Goal: Task Accomplishment & Management: Manage account settings

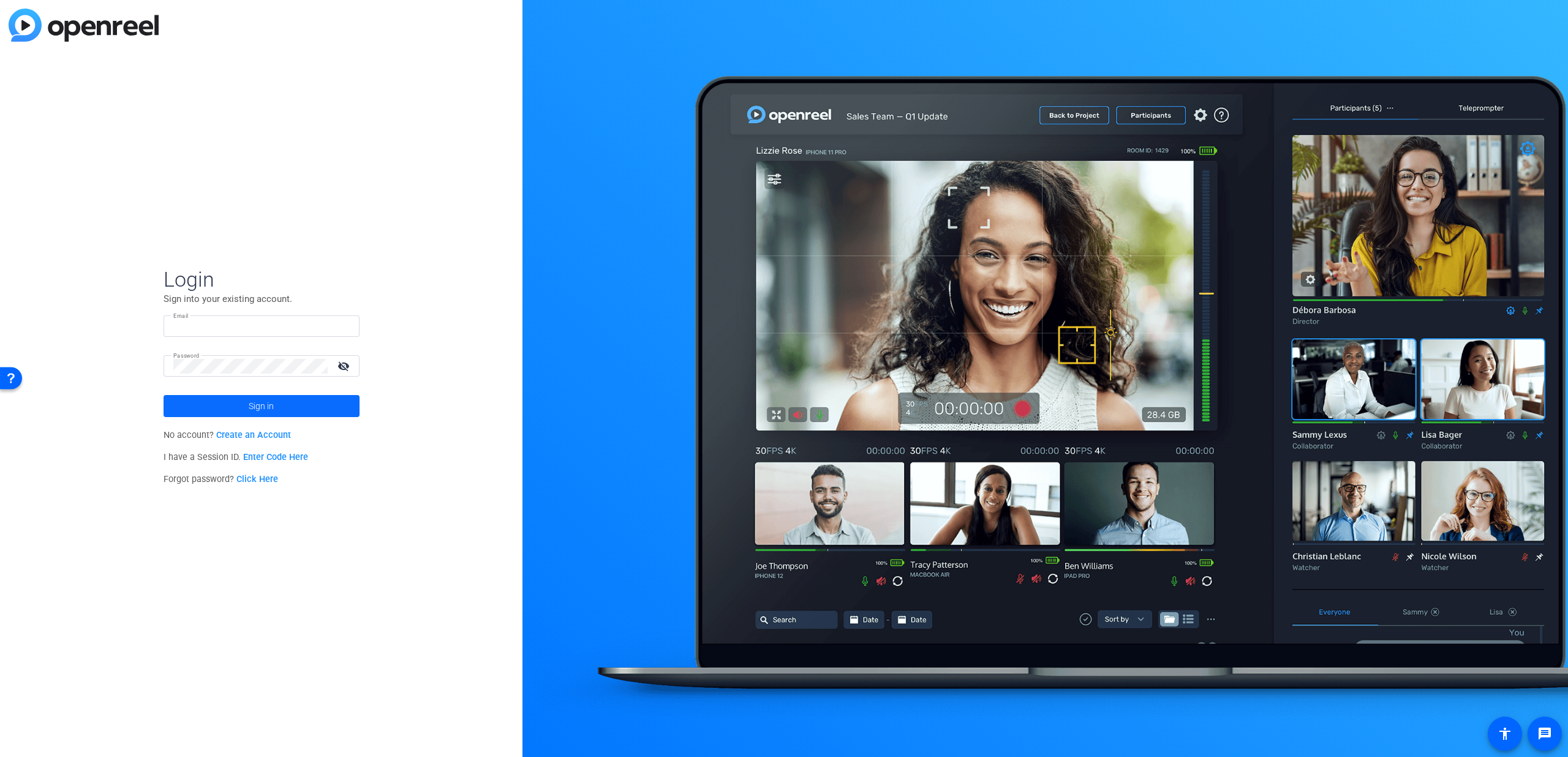
type input "[EMAIL_ADDRESS][PERSON_NAME][DOMAIN_NAME]"
click at [239, 406] on span at bounding box center [261, 407] width 196 height 30
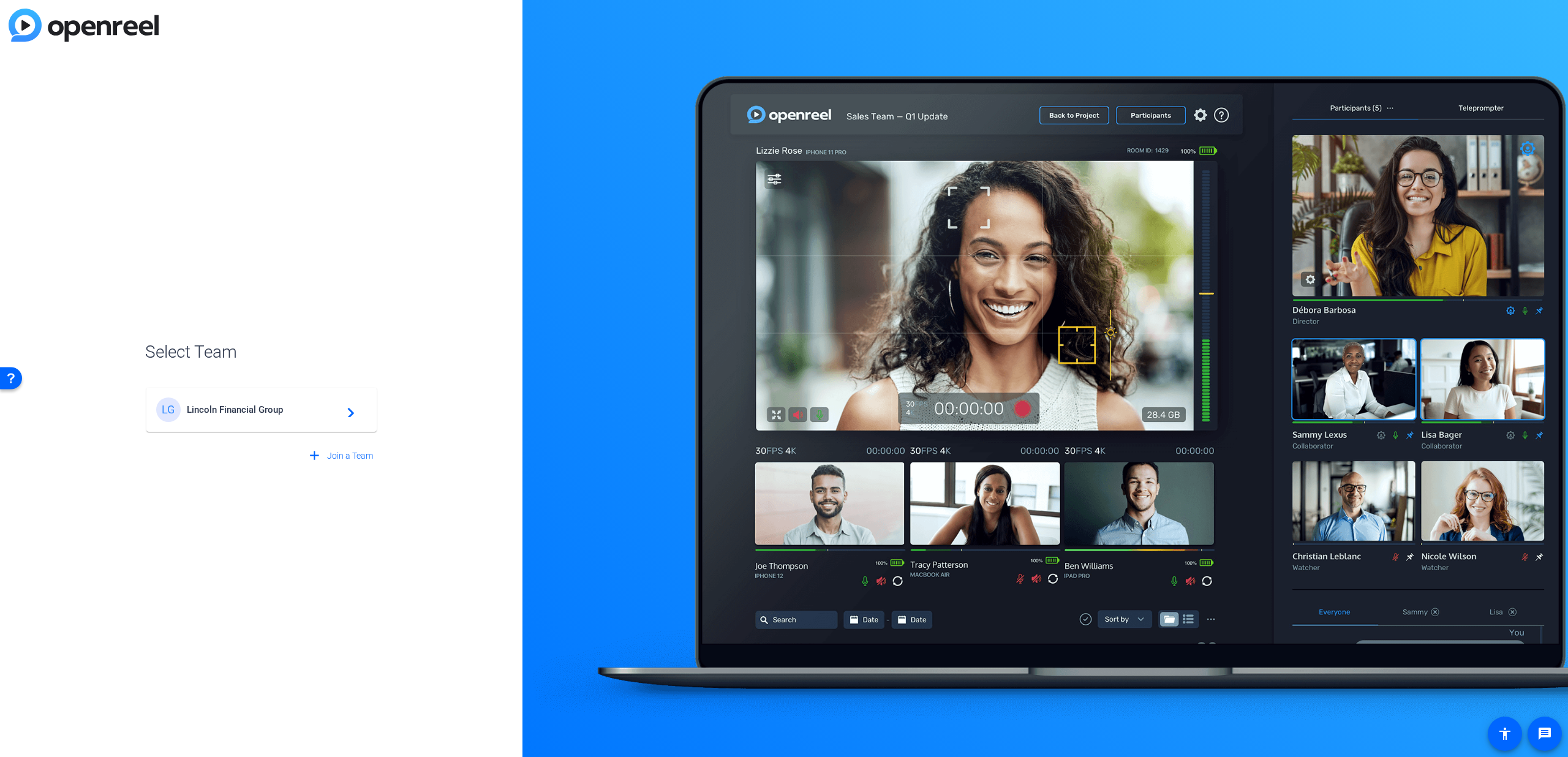
click at [234, 405] on span "Lincoln Financial Group" at bounding box center [264, 410] width 154 height 11
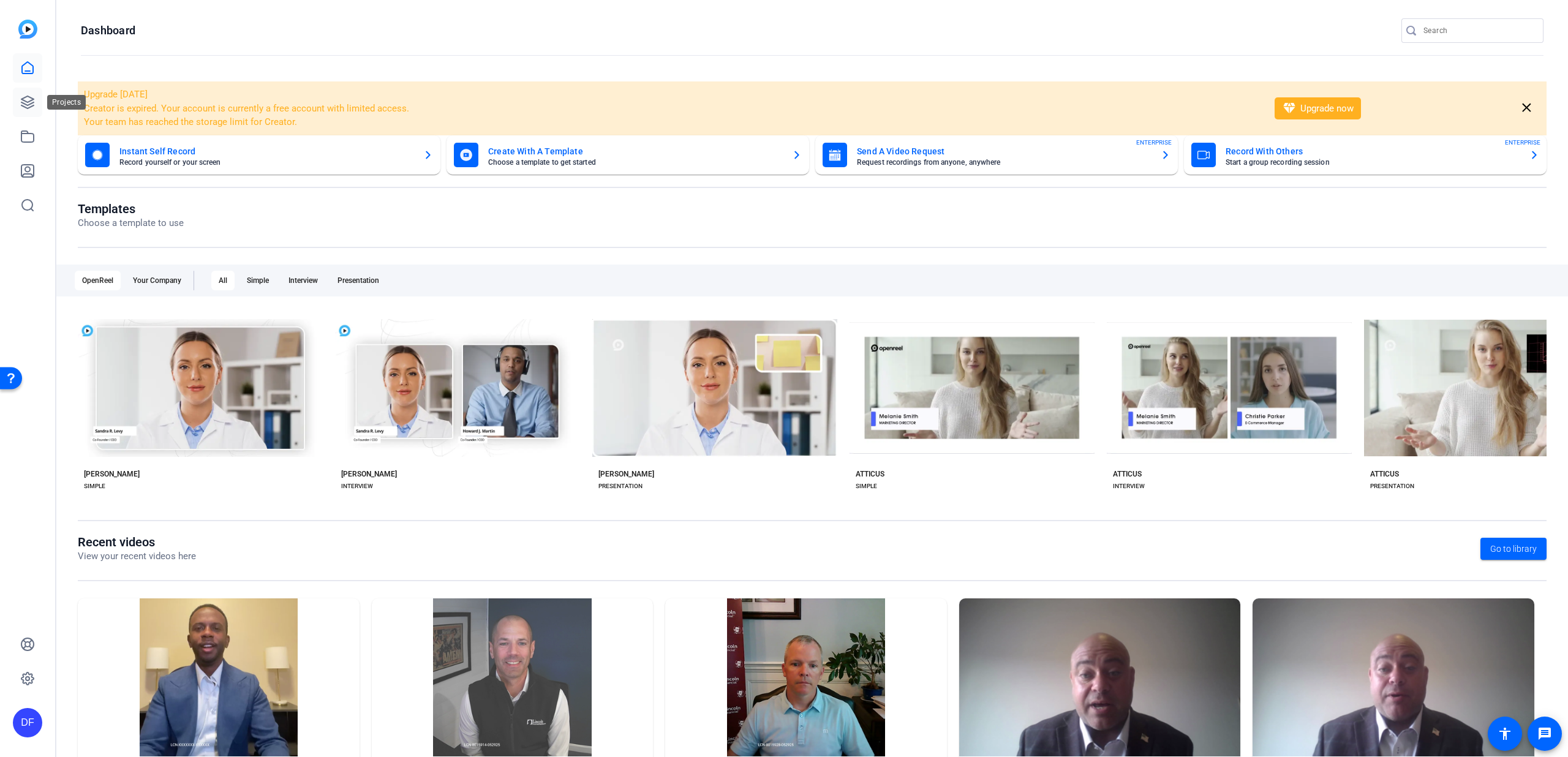
click at [29, 105] on icon at bounding box center [28, 102] width 12 height 12
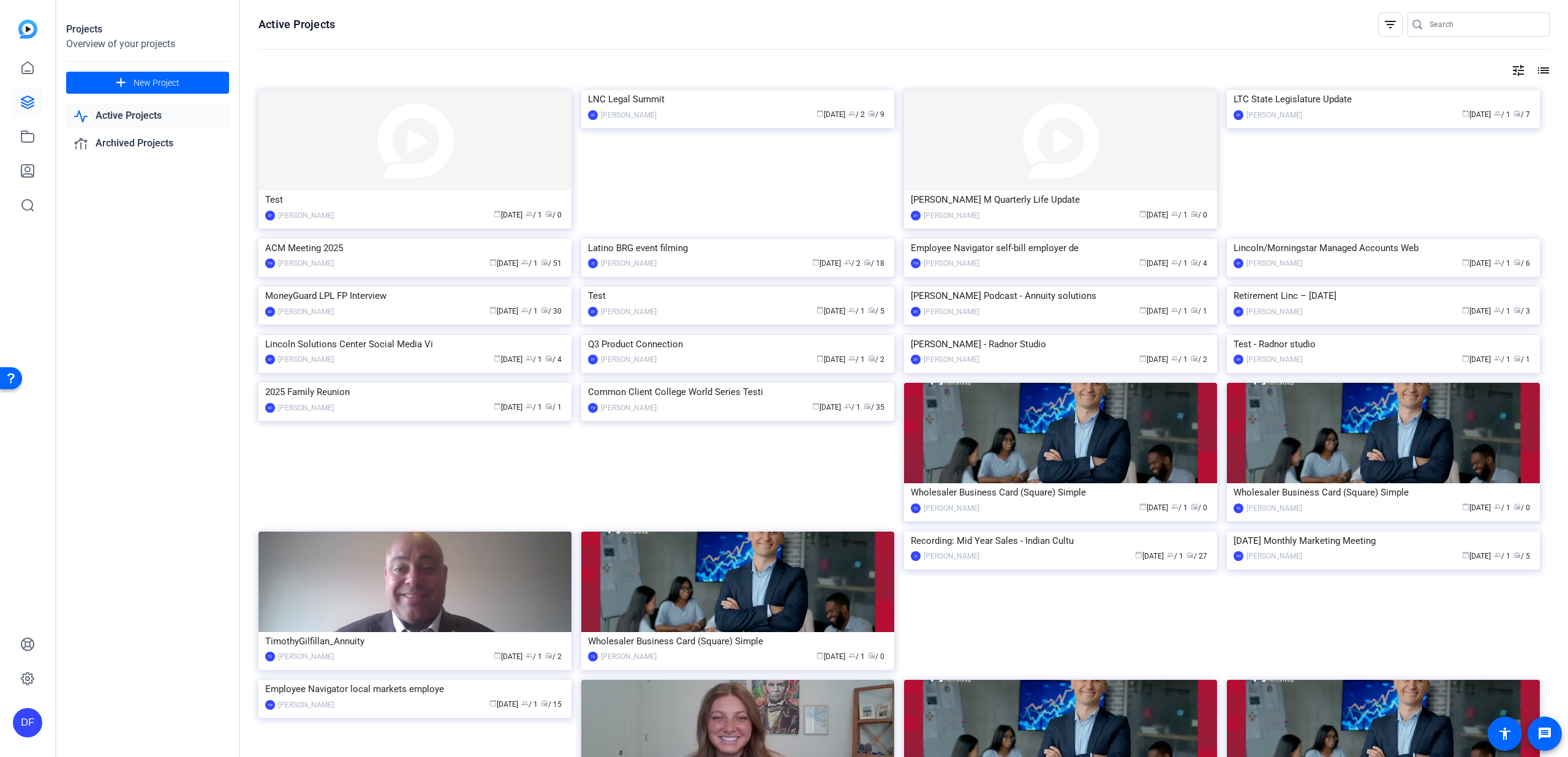
click at [1430, 27] on input "Search" at bounding box center [1485, 24] width 110 height 15
type input "m"
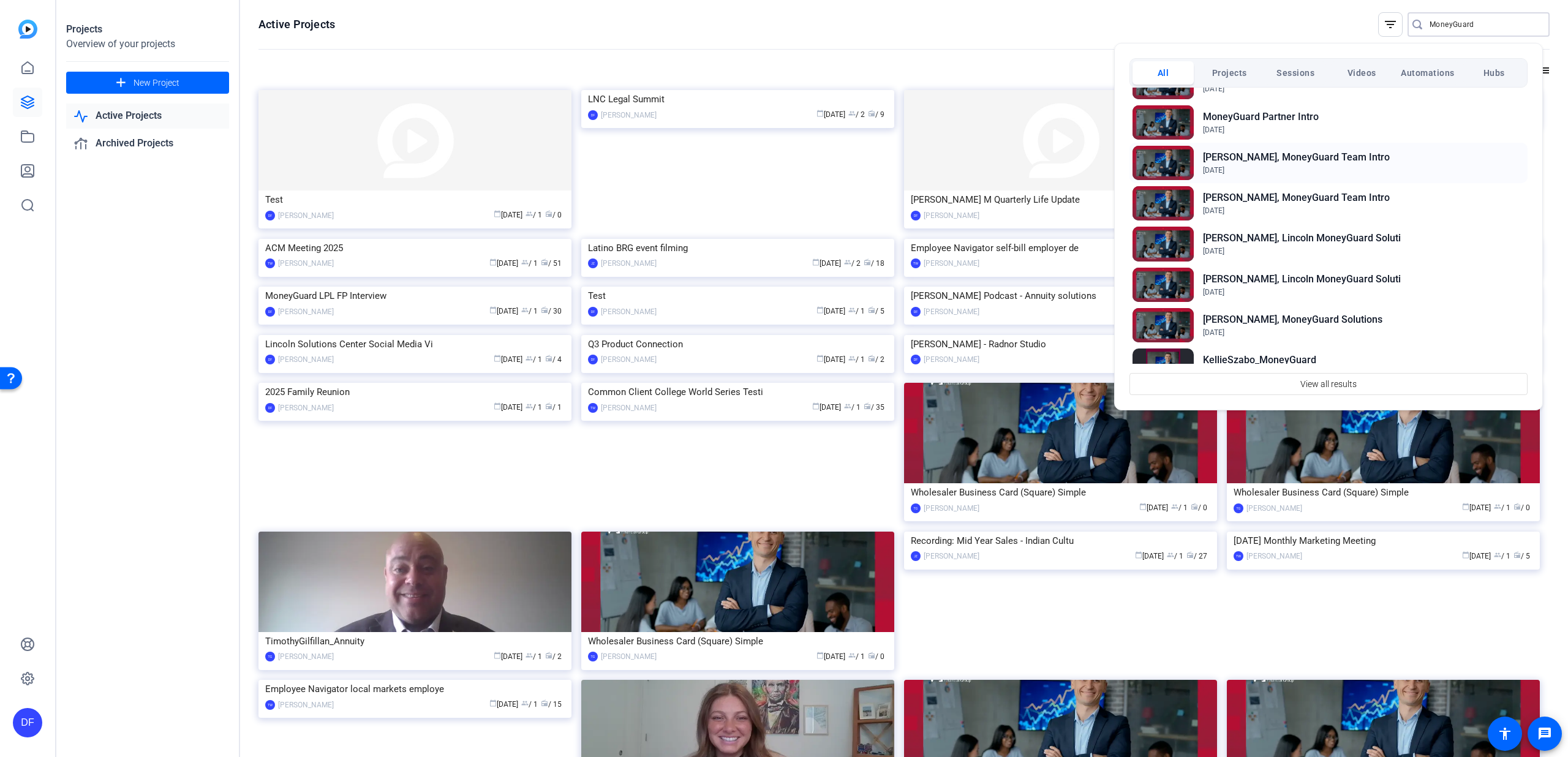
scroll to position [32, 0]
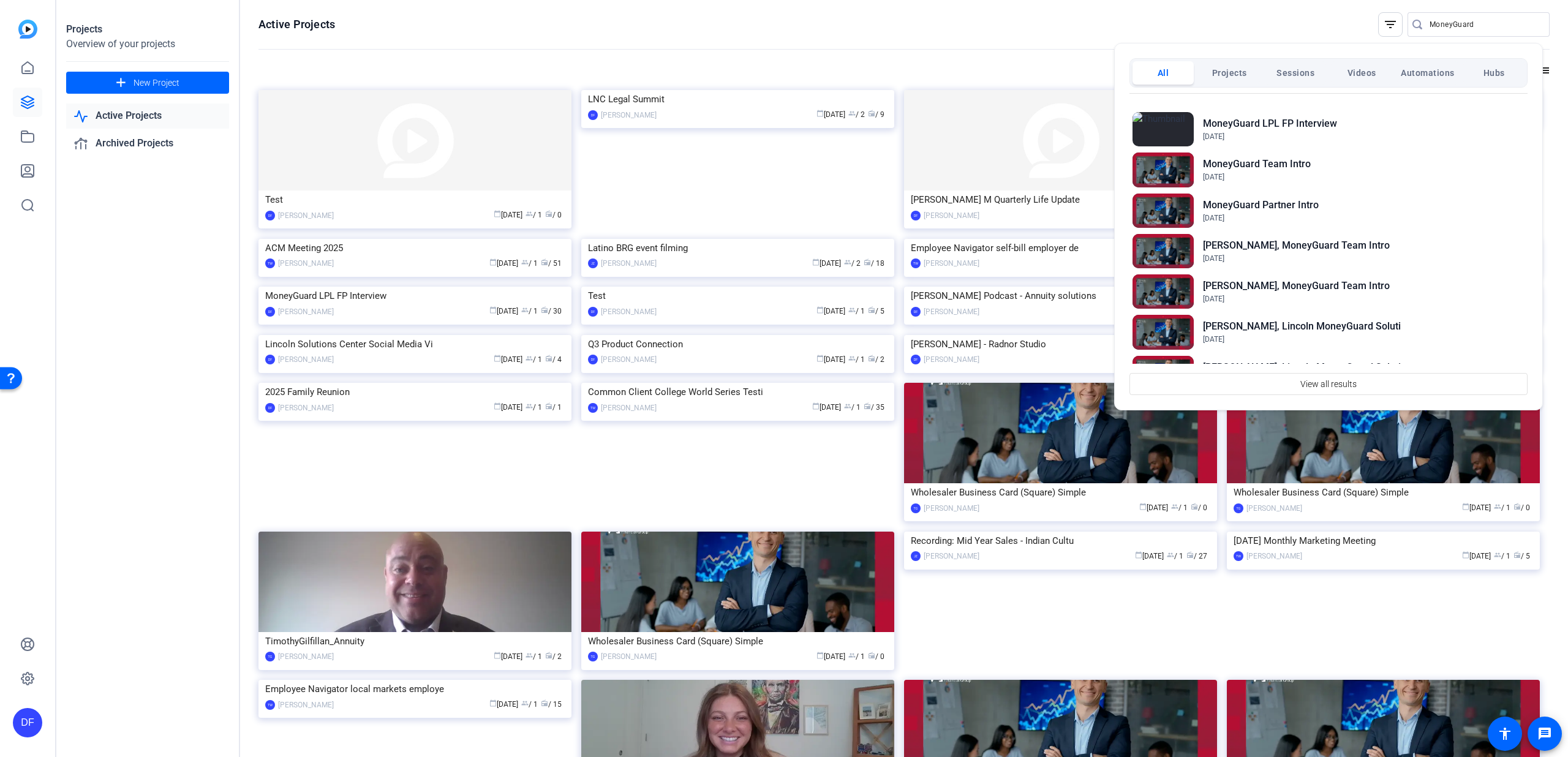
click at [1483, 22] on div at bounding box center [784, 378] width 1568 height 757
click at [1483, 20] on input "MoneyGuard" at bounding box center [1485, 24] width 110 height 15
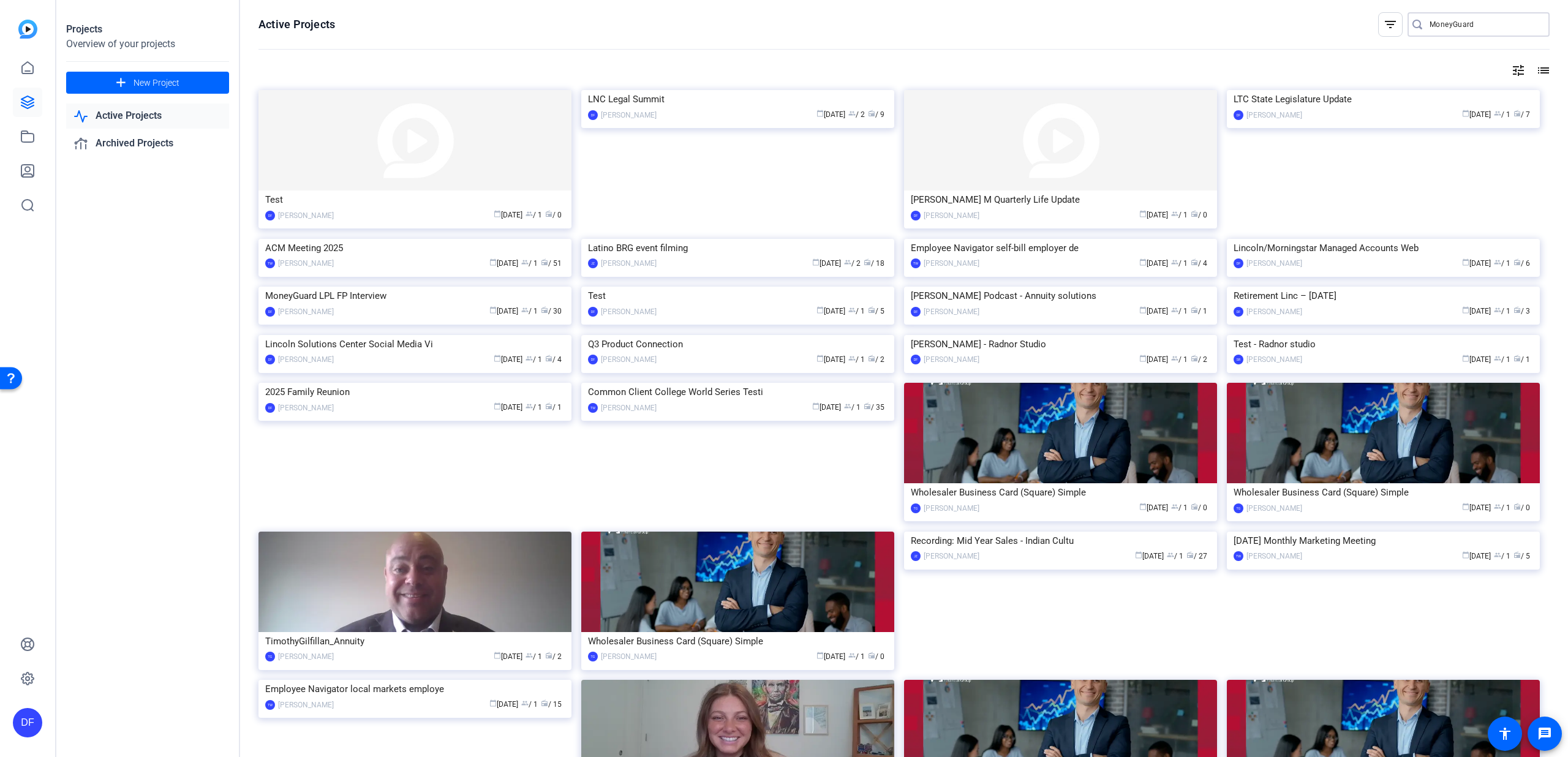
click at [1483, 19] on input "MoneyGuard" at bounding box center [1485, 24] width 110 height 15
type input "M"
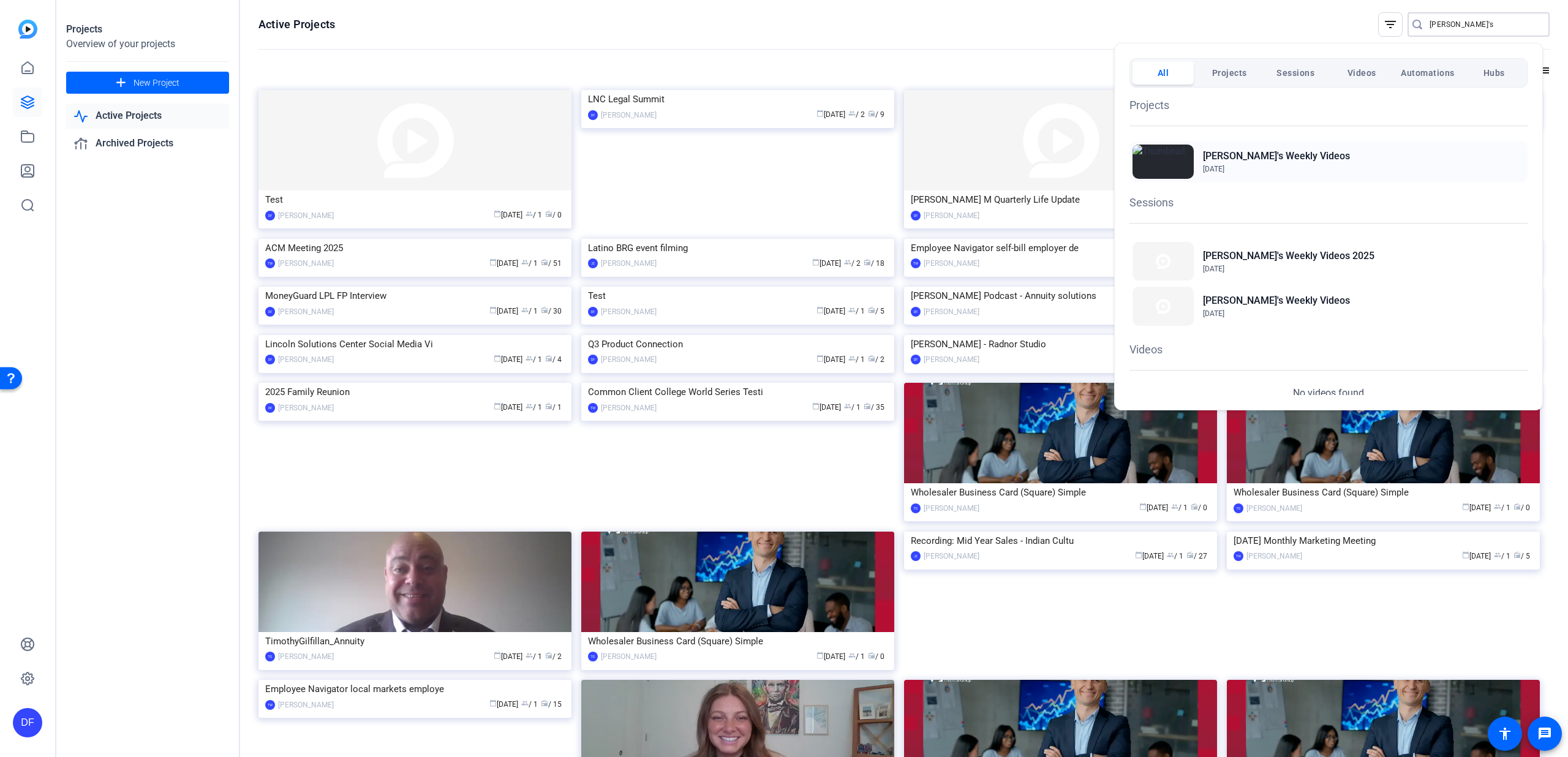
type input "[PERSON_NAME]'s"
click at [1338, 154] on div "[PERSON_NAME]'s Weekly Videos [DATE]" at bounding box center [1329, 161] width 399 height 40
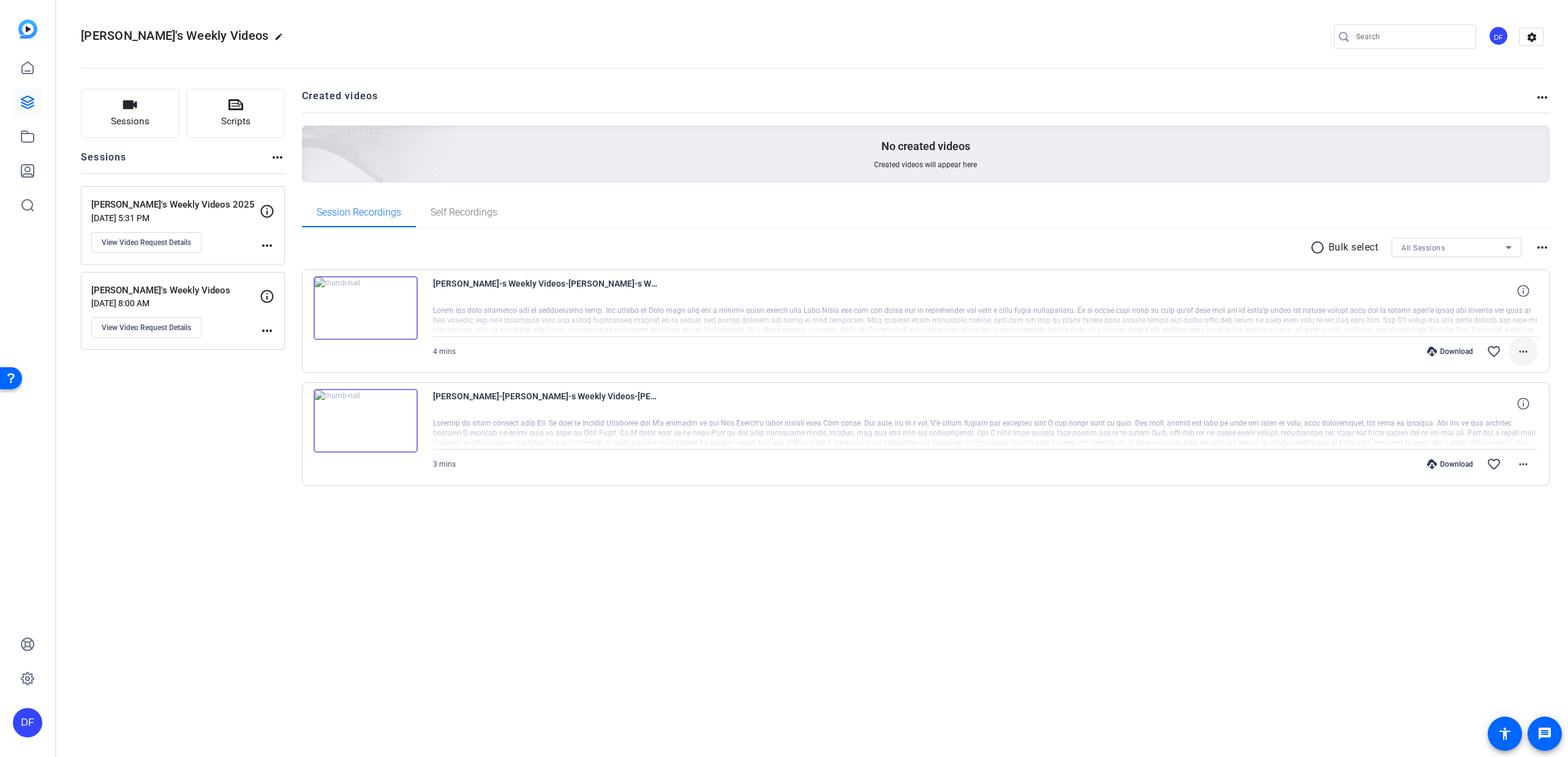
click at [1530, 354] on mat-icon "more_horiz" at bounding box center [1523, 351] width 15 height 15
click at [1507, 408] on span "Download MP4" at bounding box center [1491, 408] width 74 height 15
click at [399, 309] on img at bounding box center [366, 308] width 104 height 64
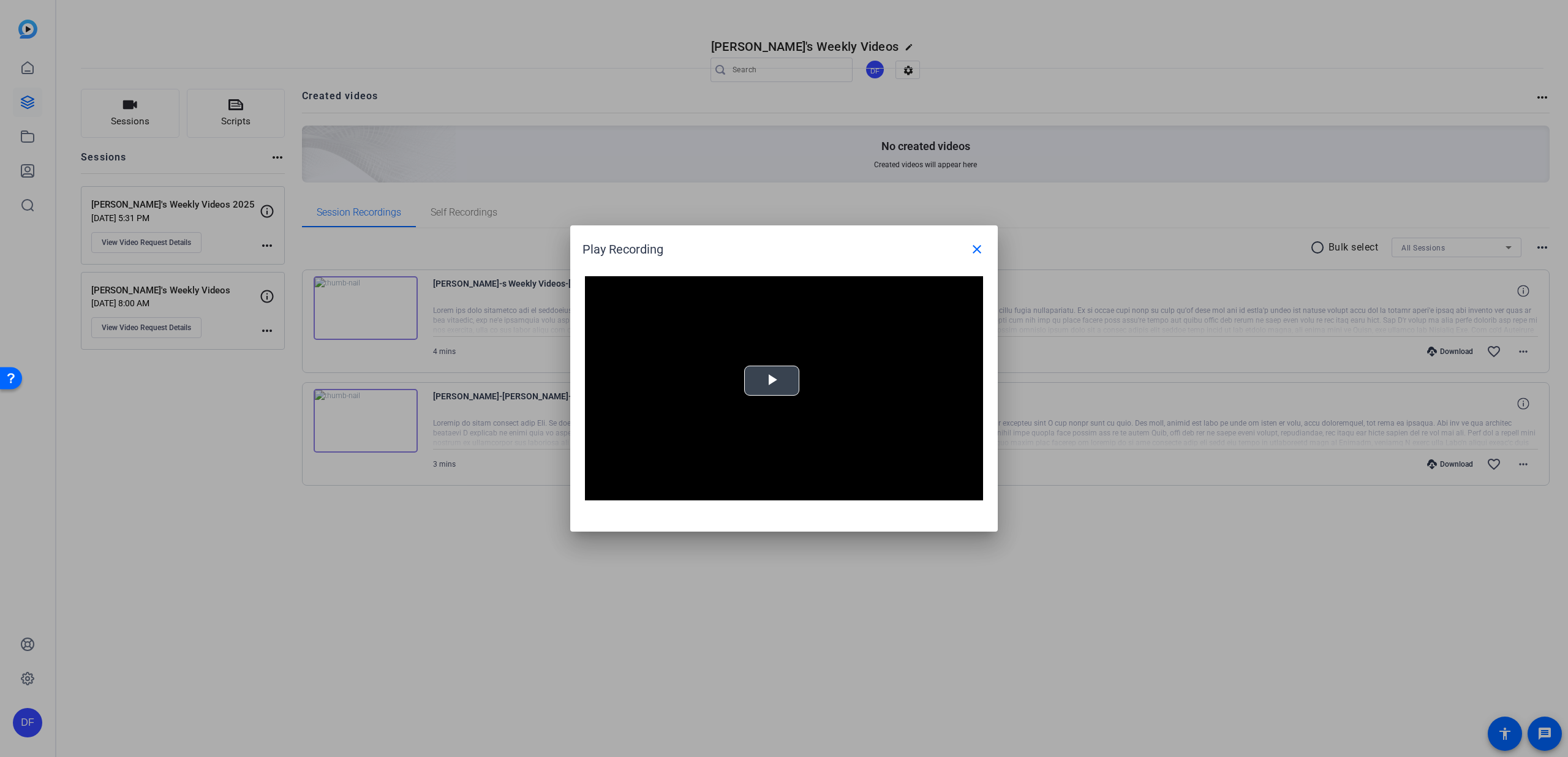
click at [772, 381] on span "Video Player" at bounding box center [772, 381] width 0 height 0
click at [981, 250] on mat-icon "close" at bounding box center [976, 249] width 15 height 15
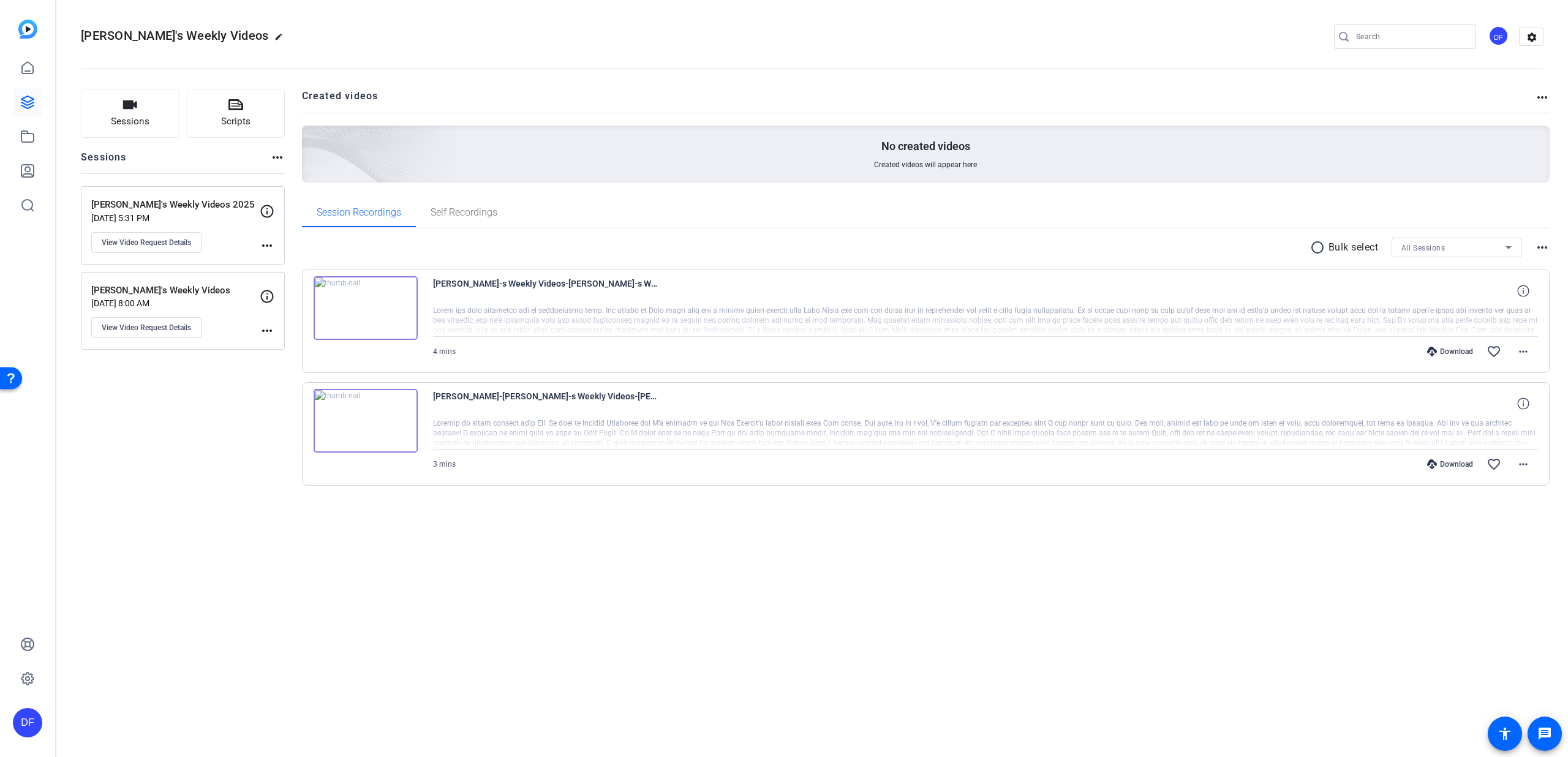
click at [1313, 253] on mat-icon "radio_button_unchecked" at bounding box center [1319, 247] width 19 height 15
click at [317, 279] on icon at bounding box center [320, 284] width 12 height 12
click at [319, 397] on icon at bounding box center [320, 397] width 12 height 12
click at [1362, 248] on icon at bounding box center [1360, 248] width 6 height 16
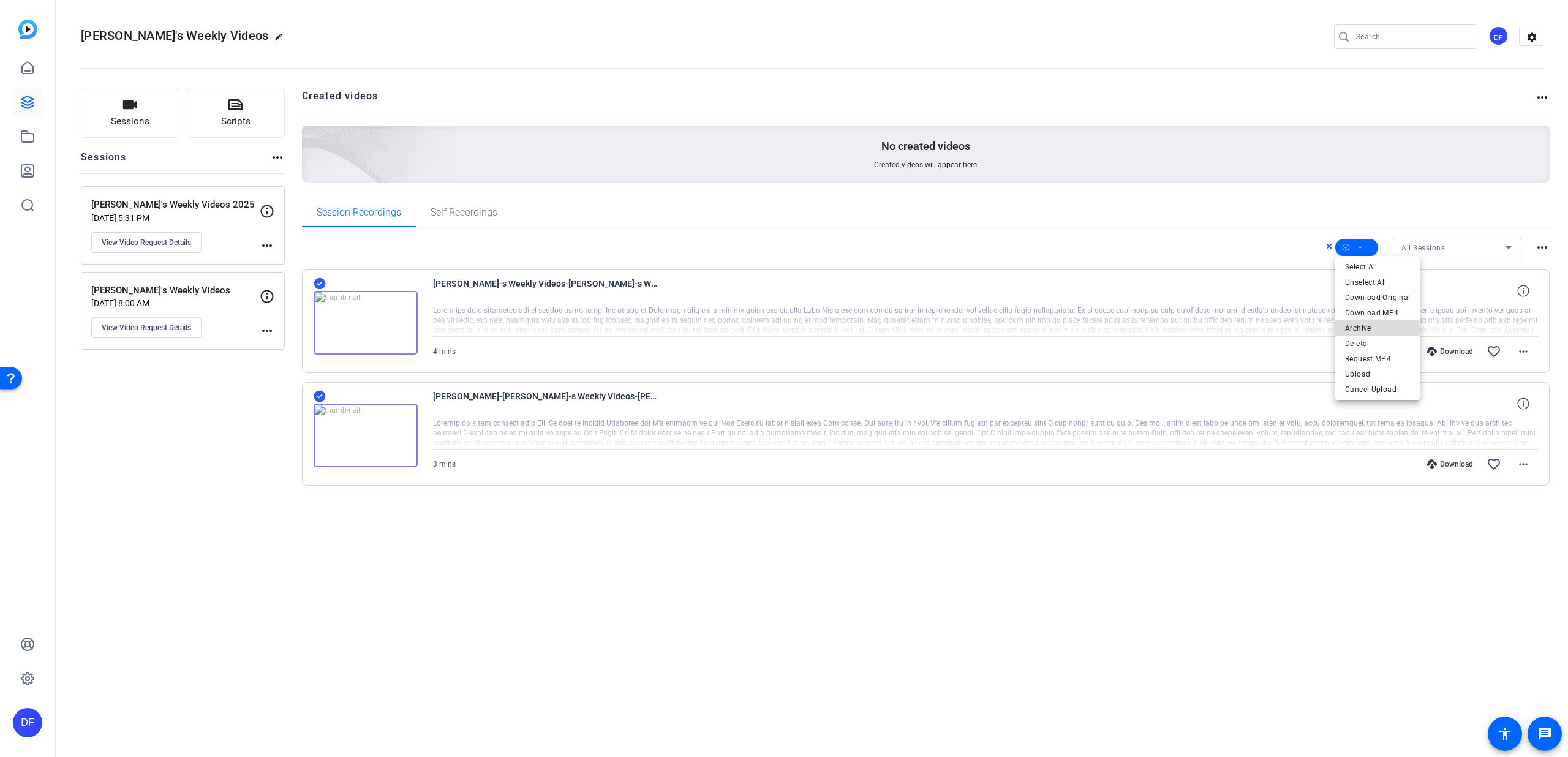
click at [1375, 332] on span "Archive" at bounding box center [1378, 328] width 65 height 15
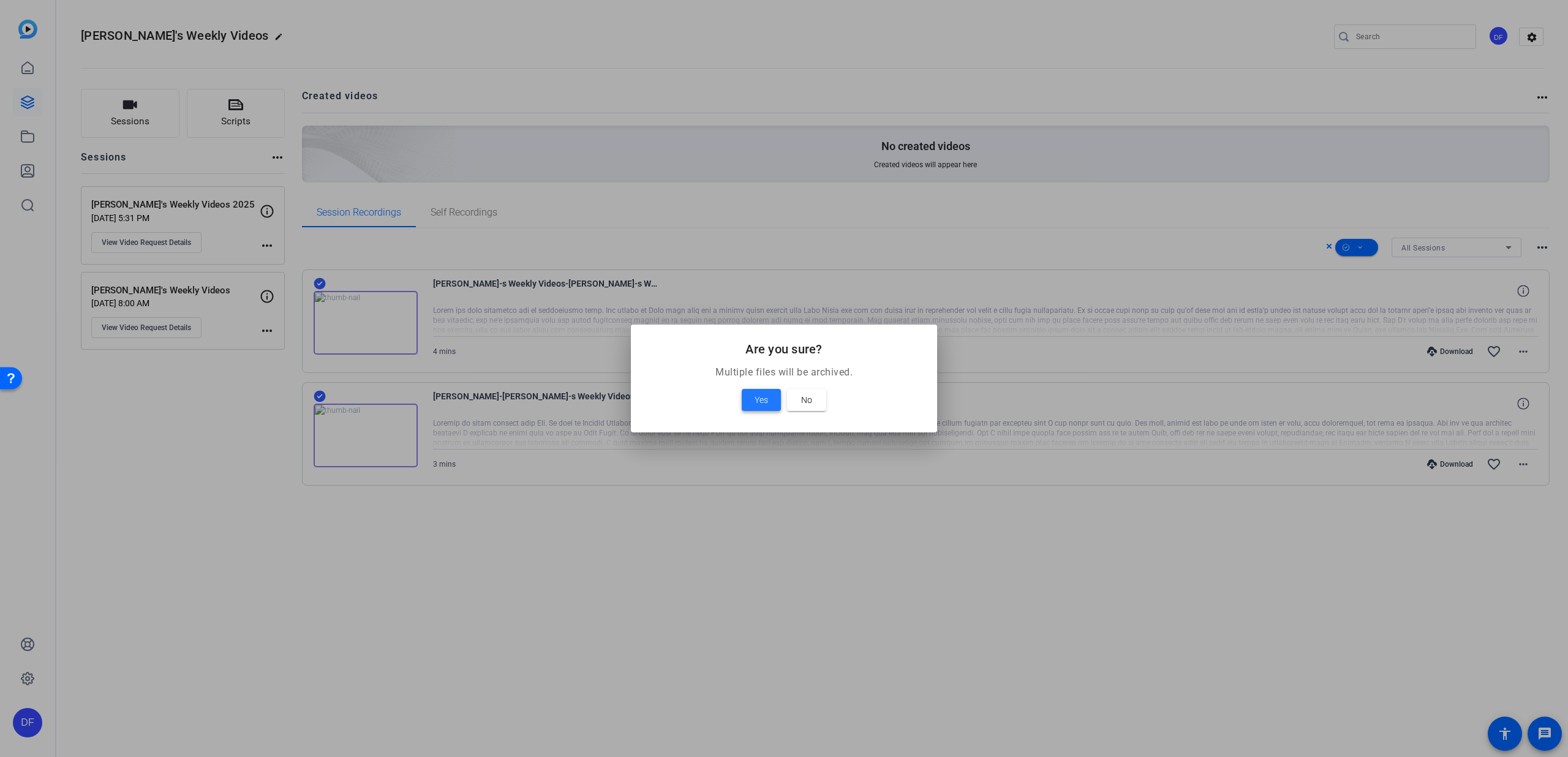
click at [767, 397] on span "Yes" at bounding box center [762, 400] width 14 height 15
